Goal: Browse casually

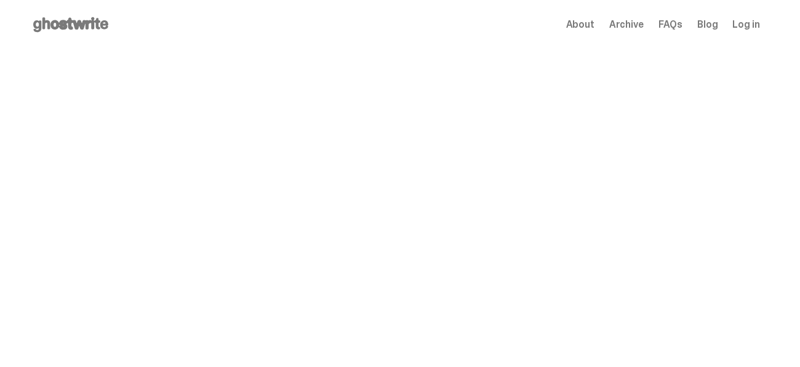
click at [188, 142] on div "NBA "Game Face" 400% Six Player Bundle This bundle of six players is the first …" at bounding box center [178, 245] width 295 height 310
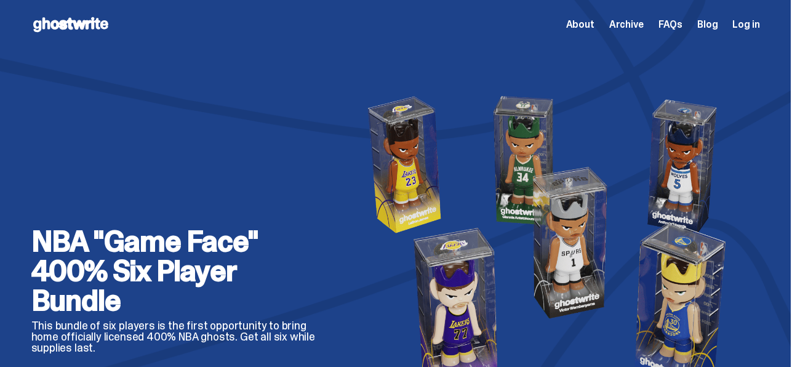
click at [594, 22] on span "About" at bounding box center [580, 25] width 28 height 10
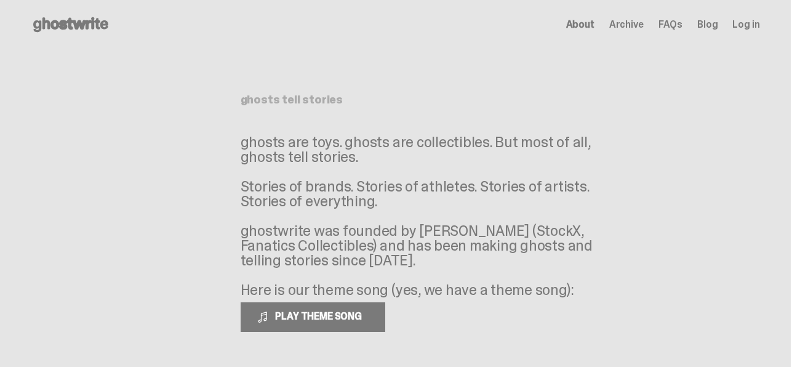
click at [594, 27] on span "About" at bounding box center [580, 25] width 28 height 10
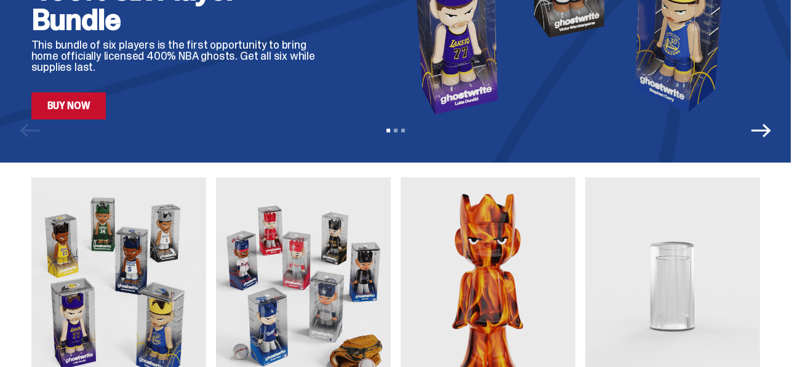
scroll to position [298, 0]
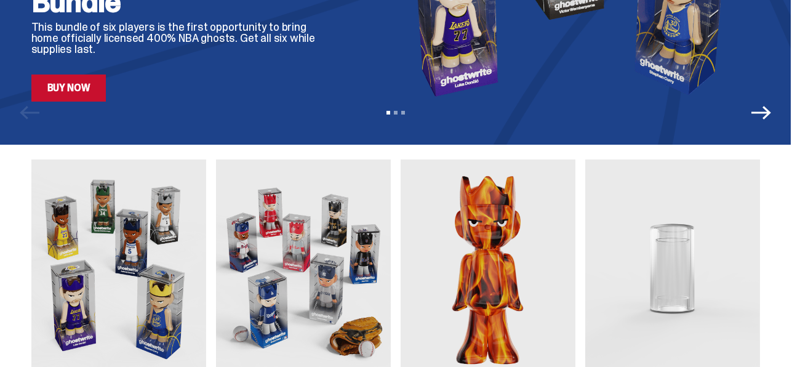
click at [765, 106] on icon "Next" at bounding box center [761, 113] width 20 height 20
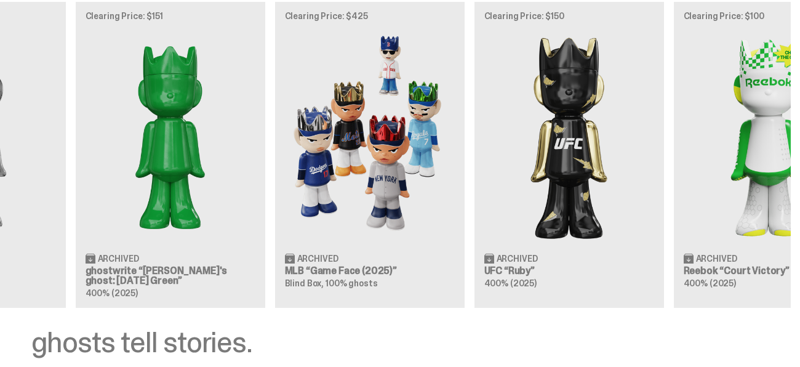
scroll to position [0, 0]
